Goal: Information Seeking & Learning: Find specific fact

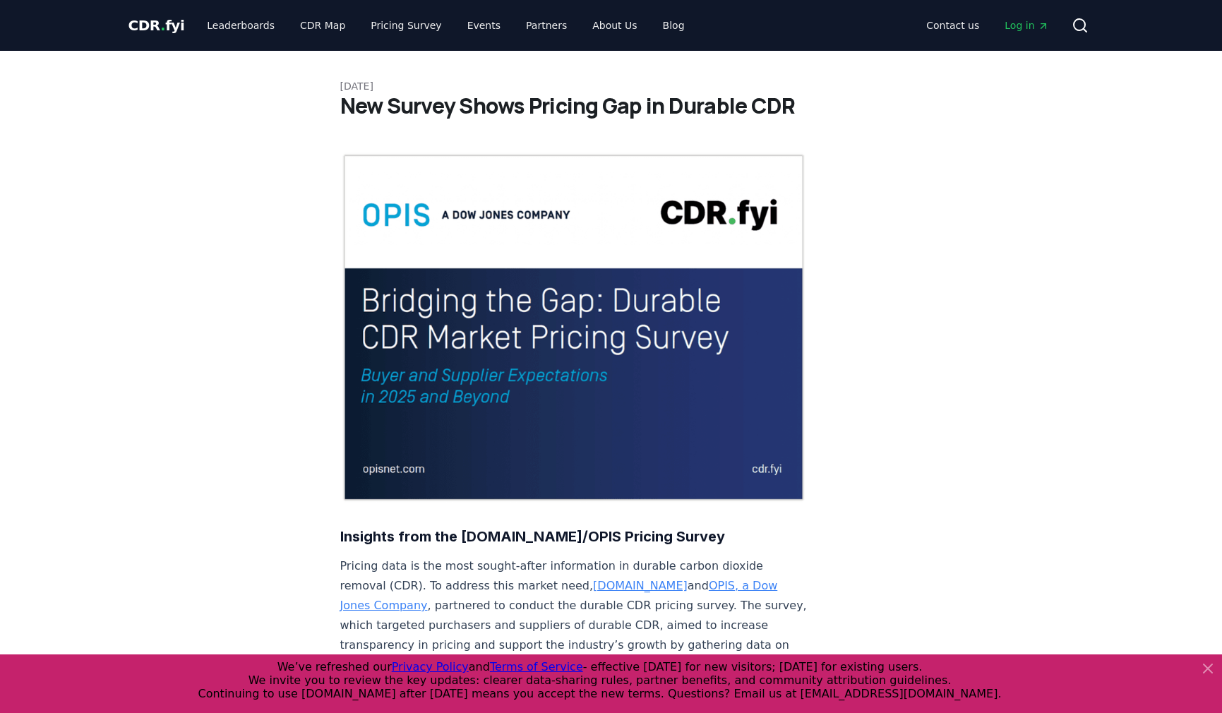
scroll to position [392, 0]
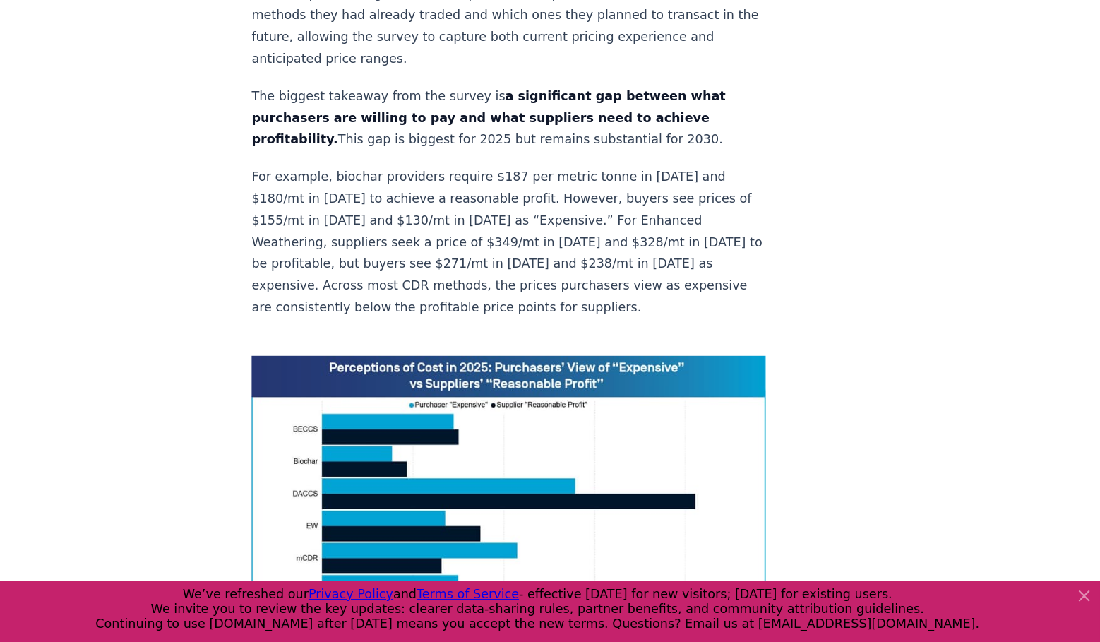
scroll to position [784, 0]
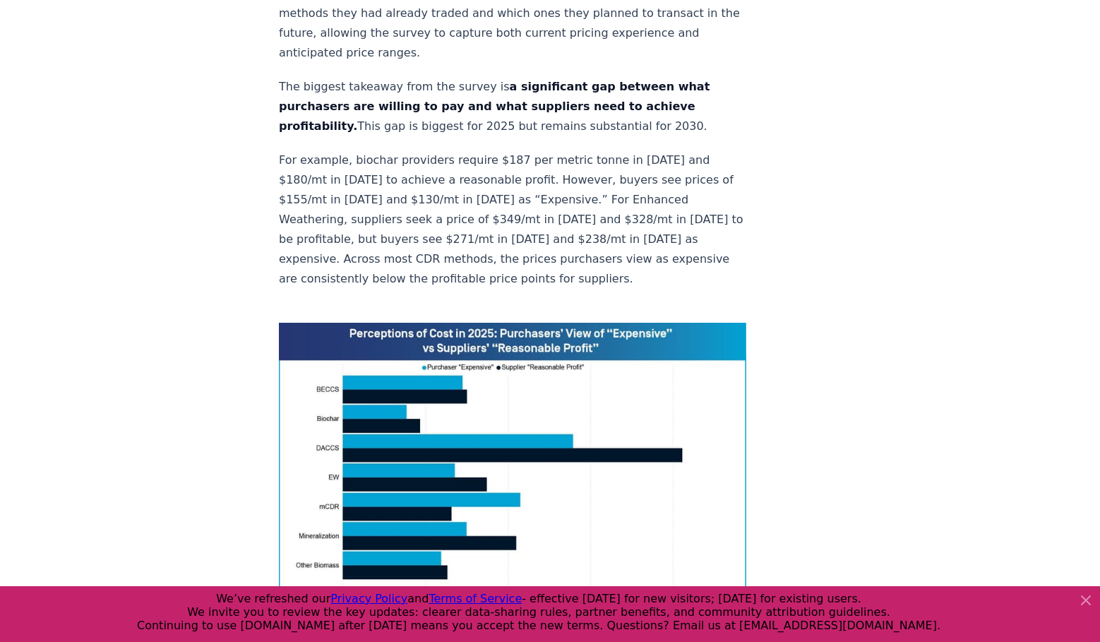
drag, startPoint x: 505, startPoint y: 2, endPoint x: 812, endPoint y: 254, distance: 397.2
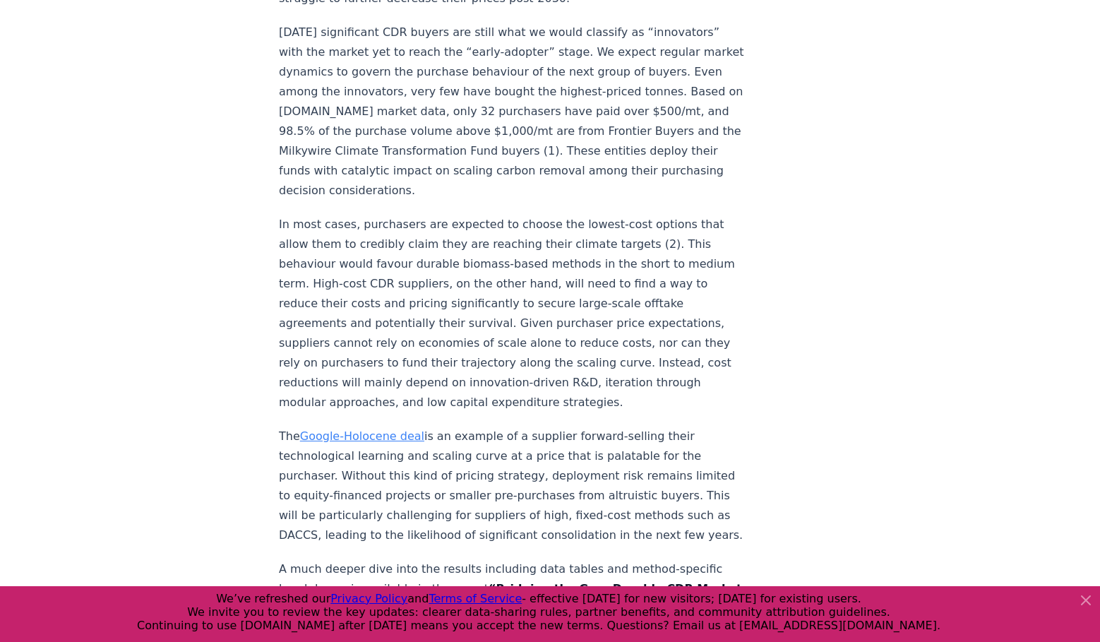
scroll to position [2188, 0]
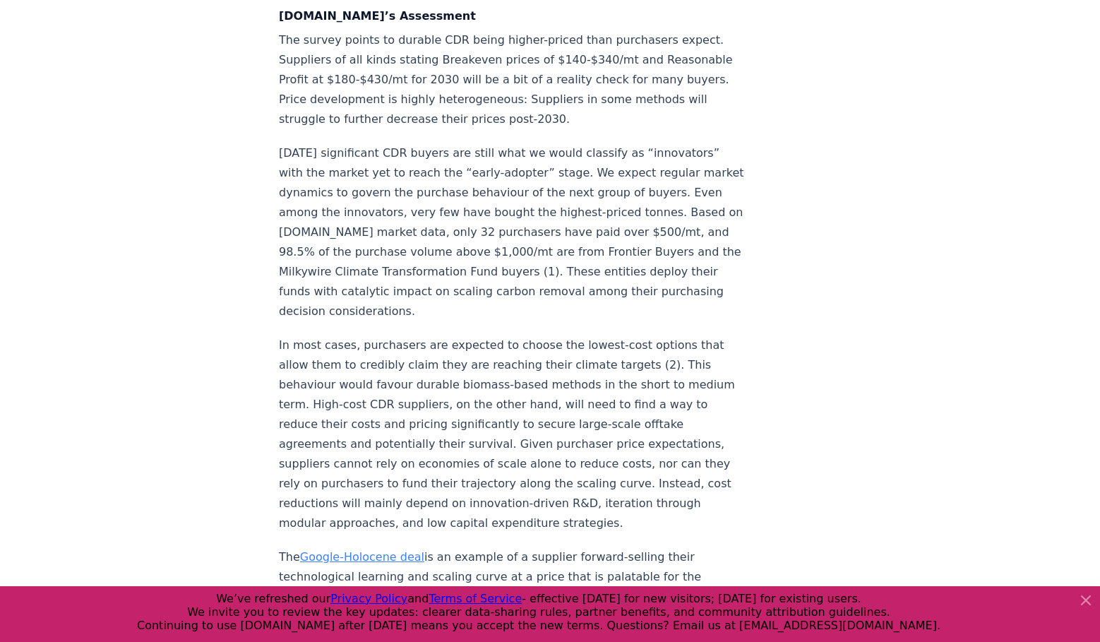
scroll to position [2047, 0]
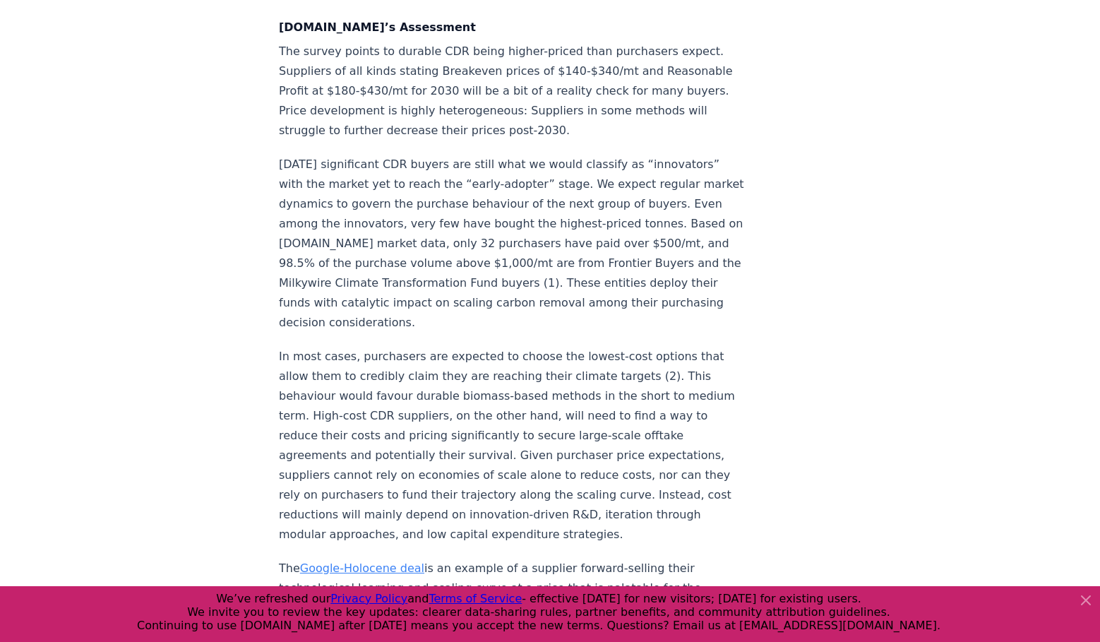
drag, startPoint x: 476, startPoint y: 103, endPoint x: 523, endPoint y: 99, distance: 47.5
copy p "team@cdr.fyi"
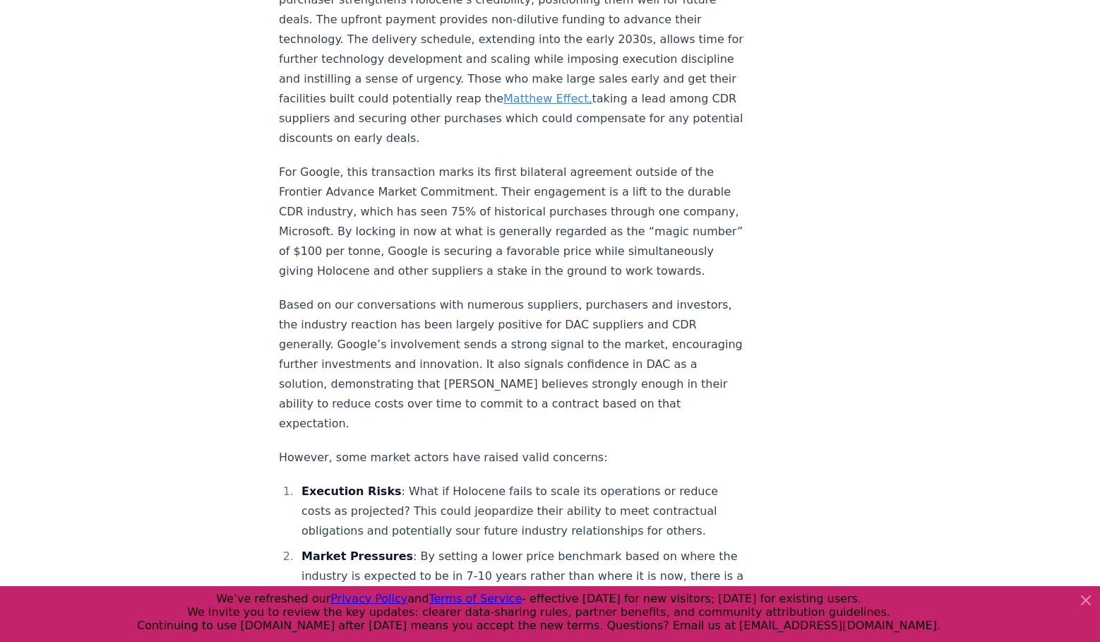
scroll to position [1059, 0]
